Goal: Obtain resource: Download file/media

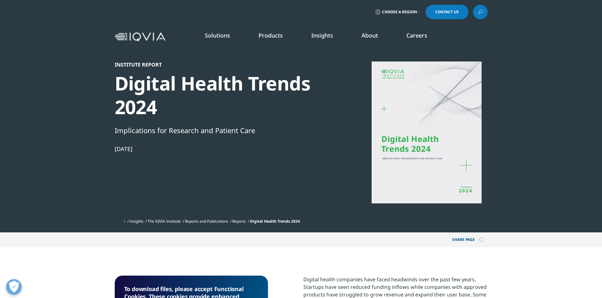
click at [425, 136] on div at bounding box center [426, 133] width 122 height 142
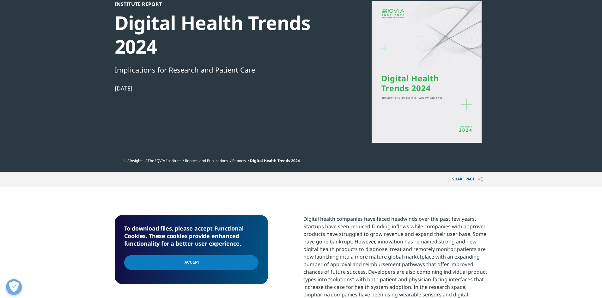
scroll to position [63, 0]
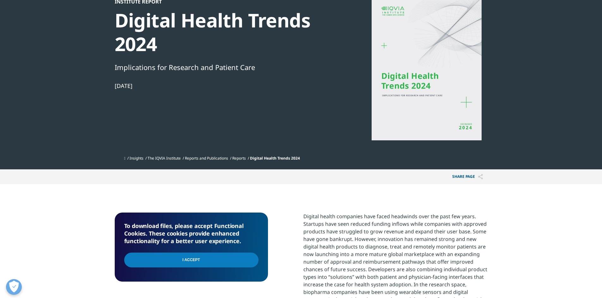
click at [218, 258] on input "I Accept" at bounding box center [191, 260] width 134 height 15
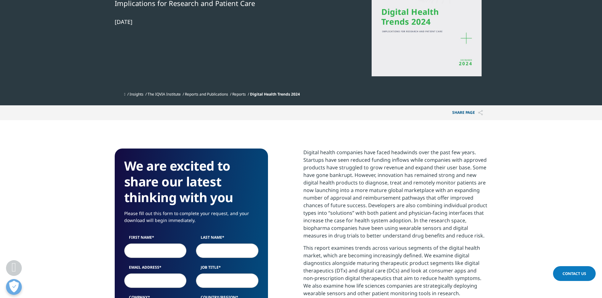
scroll to position [221, 0]
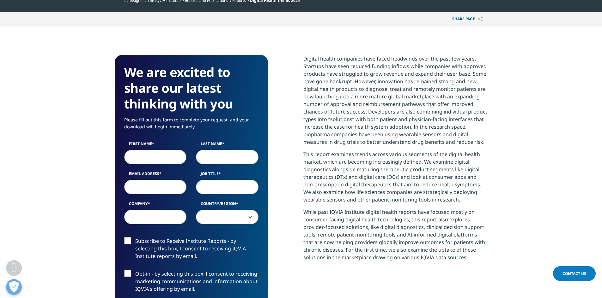
click at [171, 162] on input "First Name" at bounding box center [155, 157] width 63 height 15
type input "[PERSON_NAME]"
type input "Slaviero"
type input "[EMAIL_ADDRESS][DOMAIN_NAME]"
select select "[GEOGRAPHIC_DATA]"
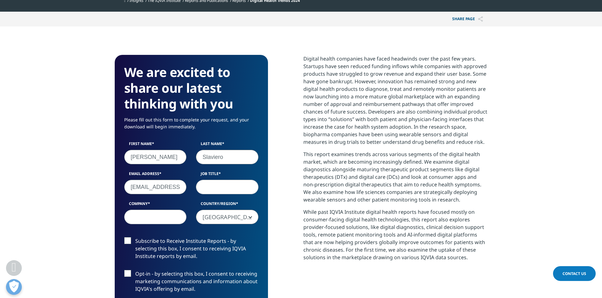
click at [182, 185] on input "[EMAIL_ADDRESS][DOMAIN_NAME]" at bounding box center [155, 187] width 63 height 15
click at [175, 188] on input "[EMAIL_ADDRESS][DOMAIN_NAME]" at bounding box center [155, 187] width 63 height 15
click at [179, 187] on input "[EMAIL_ADDRESS][DOMAIN_NAME]" at bounding box center [155, 187] width 63 height 15
click at [221, 189] on input "Job Title" at bounding box center [227, 187] width 63 height 15
click at [171, 222] on input "Company" at bounding box center [155, 217] width 63 height 15
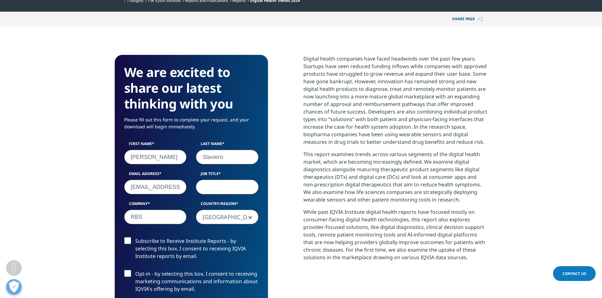
type input "RBS"
click at [224, 188] on input "Job Title" at bounding box center [227, 187] width 63 height 15
type input "Student"
click at [181, 183] on input "[EMAIL_ADDRESS][DOMAIN_NAME]" at bounding box center [155, 187] width 63 height 15
click at [181, 189] on input "[EMAIL_ADDRESS][DOMAIN_NAME]" at bounding box center [155, 187] width 63 height 15
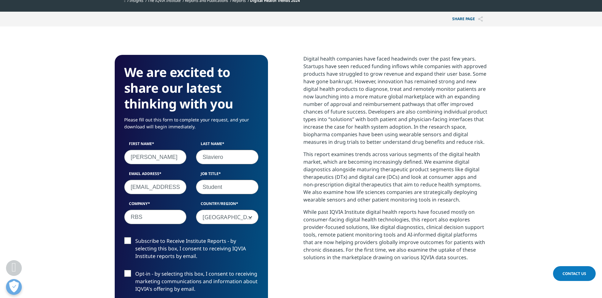
drag, startPoint x: 159, startPoint y: 183, endPoint x: 146, endPoint y: 187, distance: 13.9
click at [159, 183] on input "[EMAIL_ADDRESS][DOMAIN_NAME]" at bounding box center [155, 187] width 63 height 15
drag, startPoint x: 130, startPoint y: 187, endPoint x: 219, endPoint y: 195, distance: 89.4
click at [219, 195] on div "First Name [PERSON_NAME] Last Name [PERSON_NAME] Email Address [EMAIL_ADDRESS][…" at bounding box center [191, 186] width 144 height 90
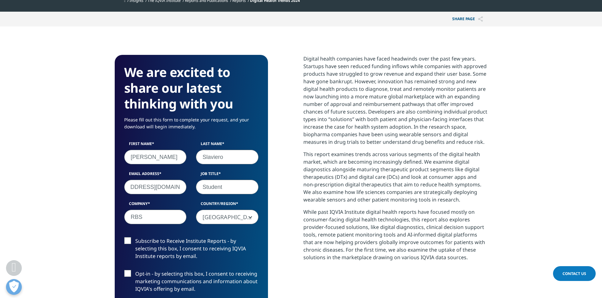
click at [189, 178] on div "Email Address [EMAIL_ADDRESS][DOMAIN_NAME]" at bounding box center [155, 182] width 72 height 23
click at [125, 241] on label "Subscribe to Receive Institute Reports - by selecting this box, I consent to re…" at bounding box center [191, 250] width 134 height 26
click at [135, 237] on input "Subscribe to Receive Institute Reports - by selecting this box, I consent to re…" at bounding box center [135, 237] width 0 height 0
click at [129, 240] on label "Subscribe to Receive Institute Reports - by selecting this box, I consent to re…" at bounding box center [191, 250] width 134 height 26
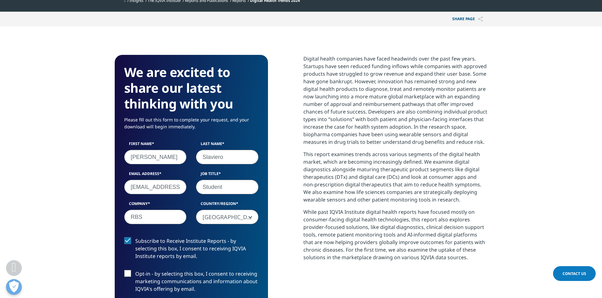
click at [135, 237] on input "Subscribe to Receive Institute Reports - by selecting this box, I consent to re…" at bounding box center [135, 237] width 0 height 0
click at [128, 273] on label "Opt-in - by selecting this box, I consent to receiving marketing communications…" at bounding box center [191, 283] width 134 height 26
click at [135, 270] on input "Opt-in - by selecting this box, I consent to receiving marketing communications…" at bounding box center [135, 270] width 0 height 0
click at [131, 239] on label "Subscribe to Receive Institute Reports - by selecting this box, I consent to re…" at bounding box center [191, 250] width 134 height 26
click at [135, 237] on input "Subscribe to Receive Institute Reports - by selecting this box, I consent to re…" at bounding box center [135, 237] width 0 height 0
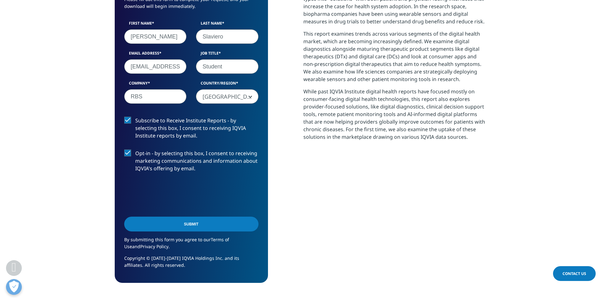
scroll to position [347, 0]
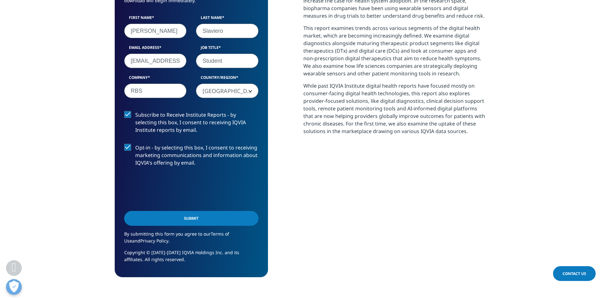
click at [221, 222] on input "Submit" at bounding box center [191, 218] width 134 height 15
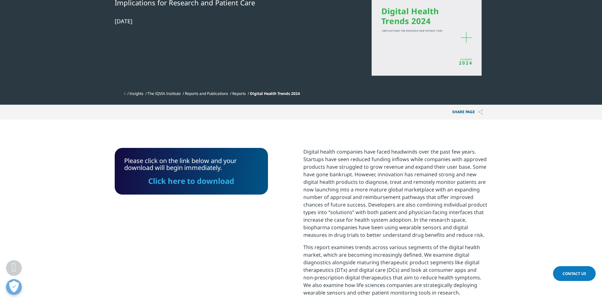
scroll to position [128, 0]
click at [221, 181] on link "Click here to download" at bounding box center [191, 181] width 86 height 10
